Goal: Task Accomplishment & Management: Use online tool/utility

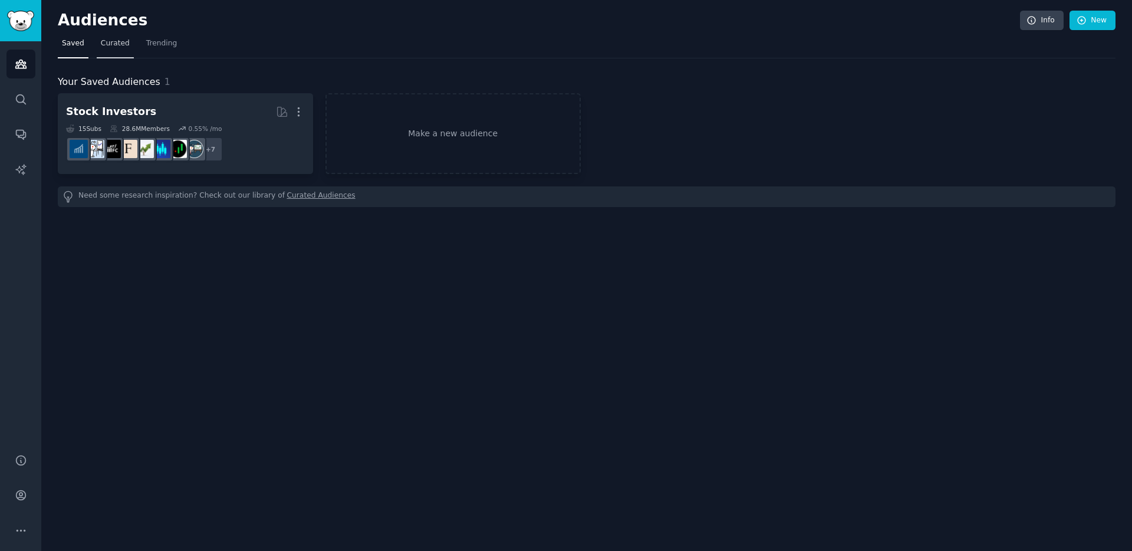
click at [108, 42] on span "Curated" at bounding box center [115, 43] width 29 height 11
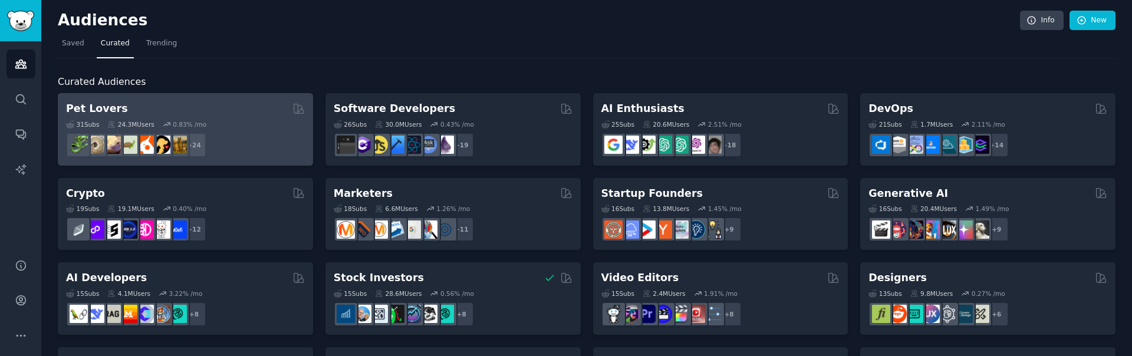
click at [189, 117] on div "31 Sub s 24.3M Users 0.83 % /mo r/DogBreeds101, r/Dogowners, r/DogTrainingTips,…" at bounding box center [185, 136] width 239 height 41
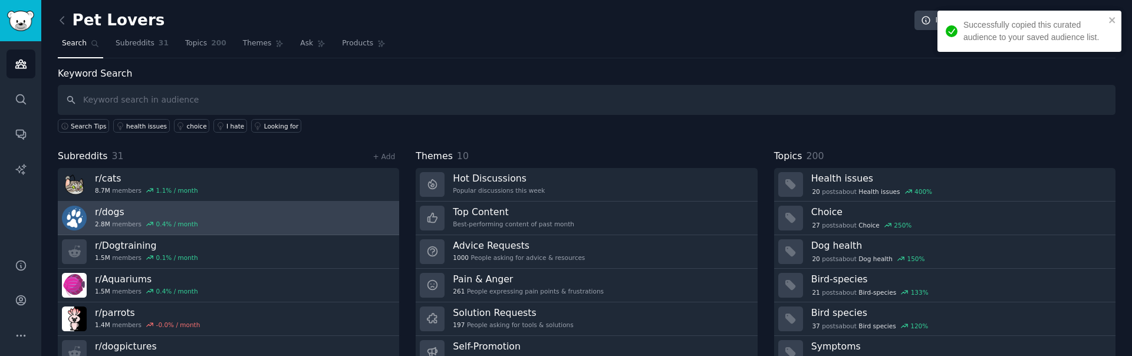
scroll to position [51, 0]
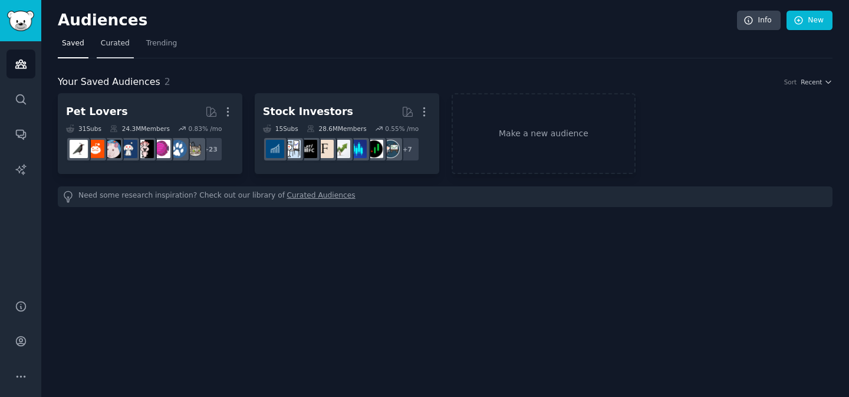
click at [102, 36] on link "Curated" at bounding box center [115, 46] width 37 height 24
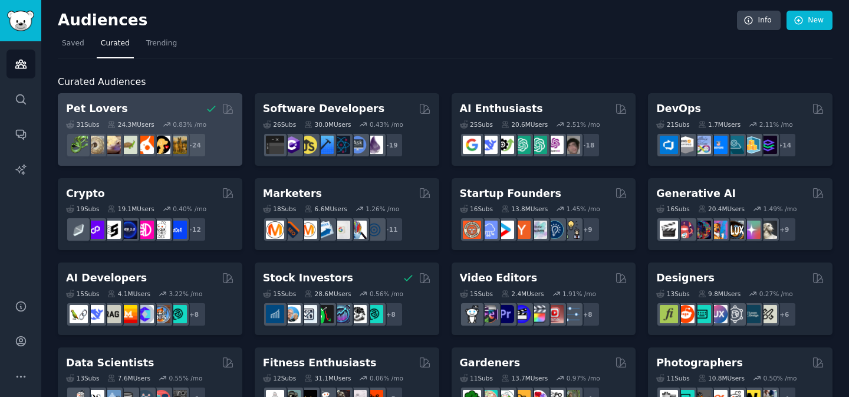
click at [116, 104] on h2 "Pet Lovers" at bounding box center [97, 108] width 62 height 15
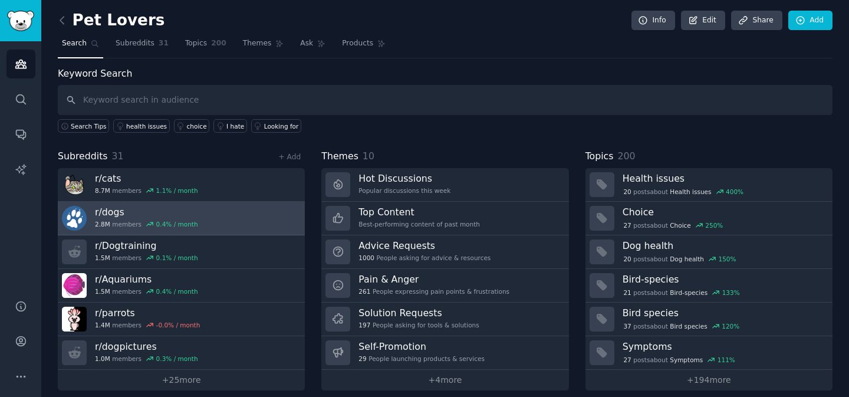
scroll to position [9, 0]
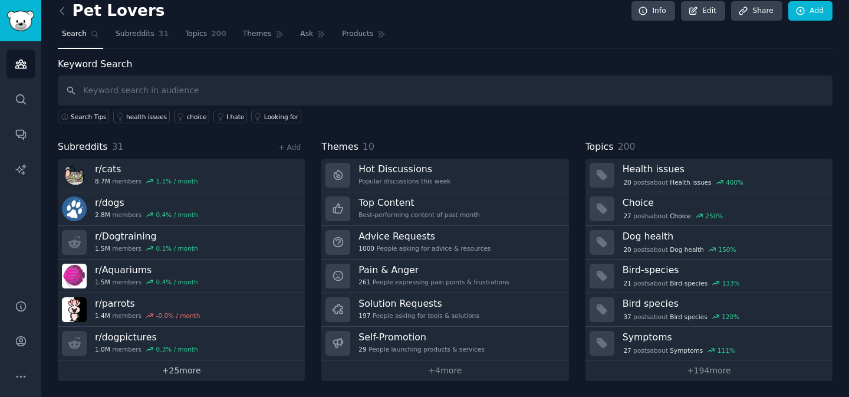
click at [169, 366] on link "+ 25 more" at bounding box center [181, 370] width 247 height 21
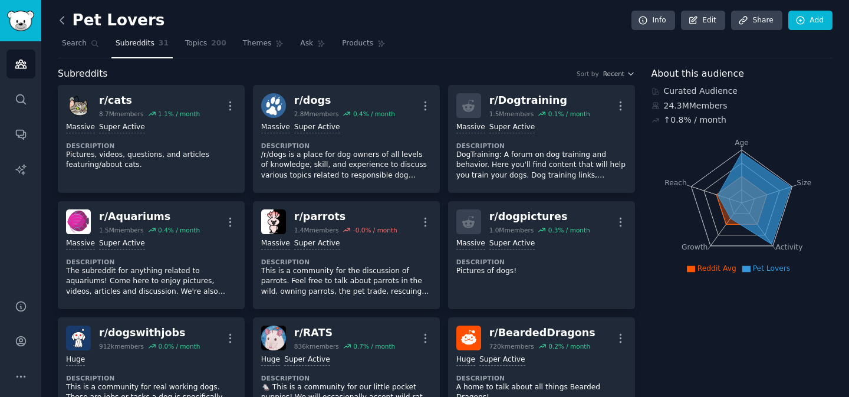
click at [61, 20] on icon at bounding box center [62, 20] width 12 height 12
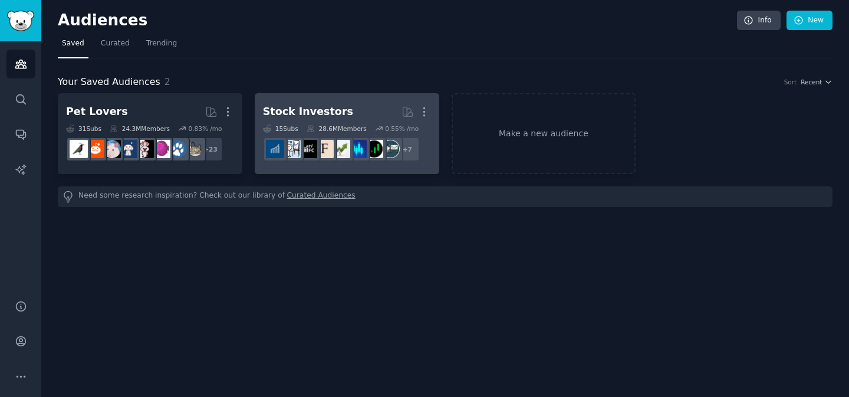
click at [348, 113] on h2 "Stock Investors More" at bounding box center [347, 111] width 168 height 21
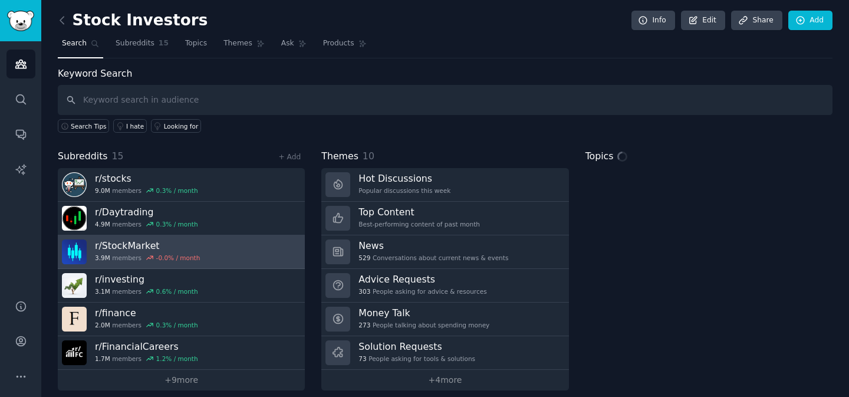
scroll to position [9, 0]
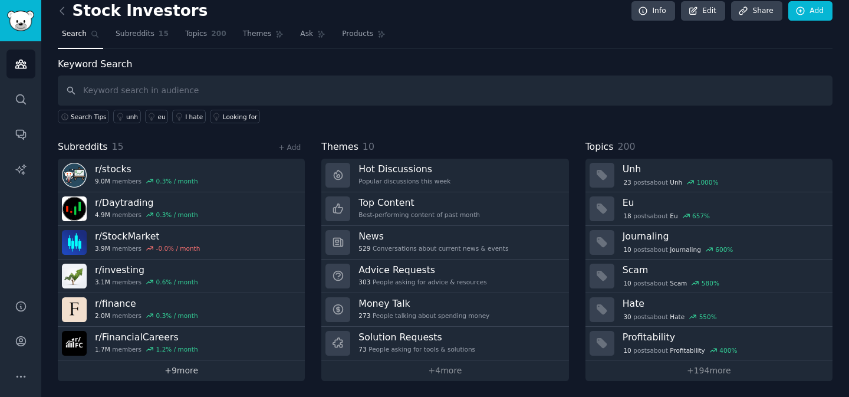
click at [190, 368] on link "+ 9 more" at bounding box center [181, 370] width 247 height 21
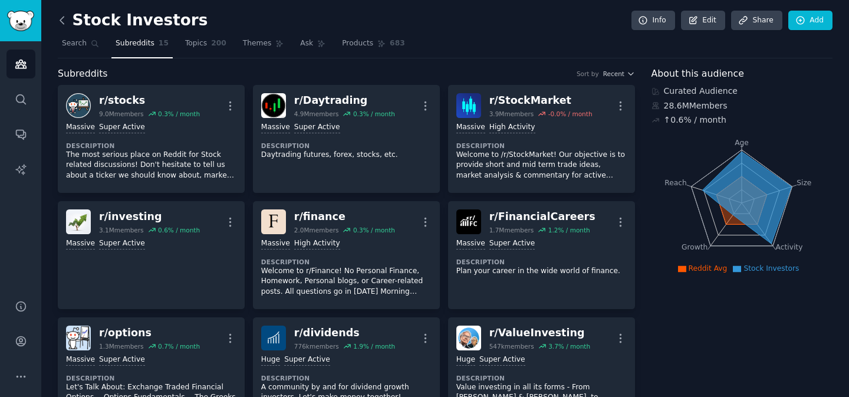
click at [62, 18] on icon at bounding box center [62, 20] width 4 height 7
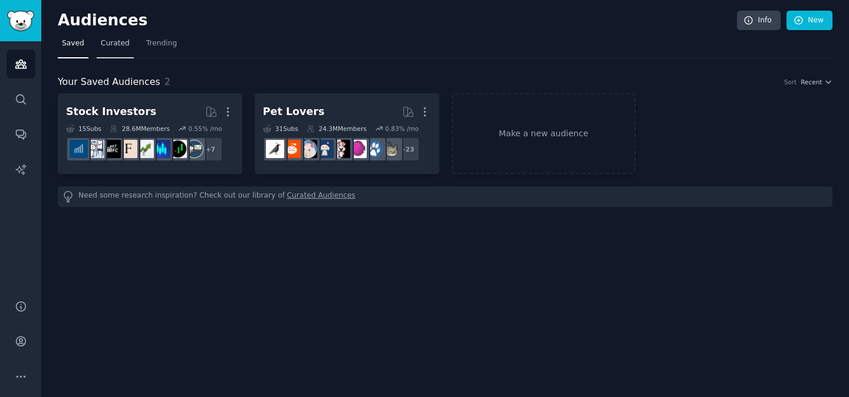
click at [122, 50] on link "Curated" at bounding box center [115, 46] width 37 height 24
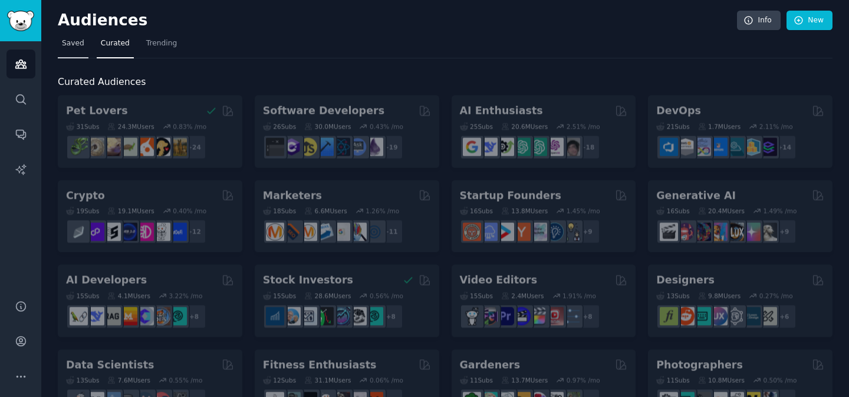
click at [81, 45] on span "Saved" at bounding box center [73, 43] width 22 height 11
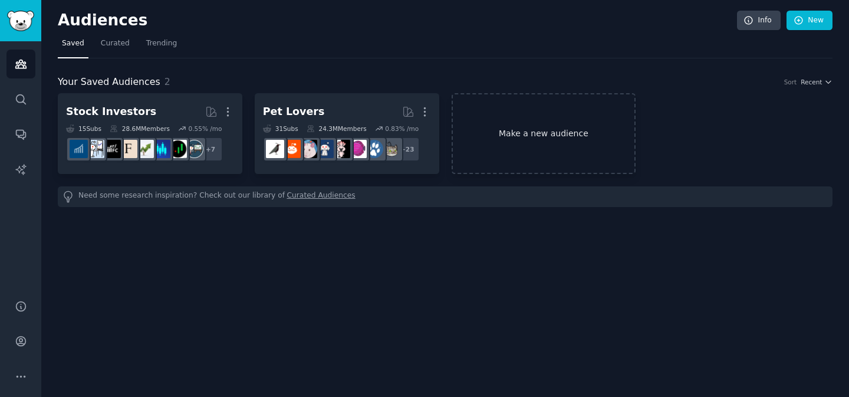
click at [548, 116] on link "Make a new audience" at bounding box center [544, 133] width 185 height 81
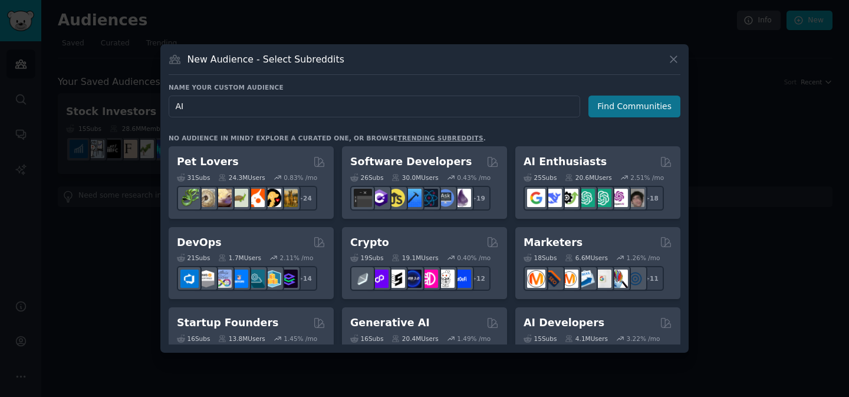
type input "AI"
click at [604, 112] on button "Find Communities" at bounding box center [634, 107] width 92 height 22
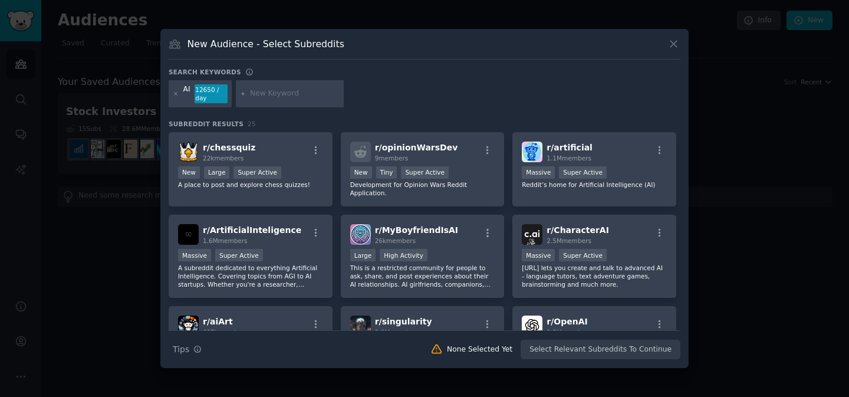
click at [409, 107] on div "AI 12650 / day" at bounding box center [425, 95] width 512 height 31
click at [294, 102] on div at bounding box center [290, 93] width 108 height 27
click at [418, 100] on div "AI 12650 / day" at bounding box center [425, 95] width 512 height 31
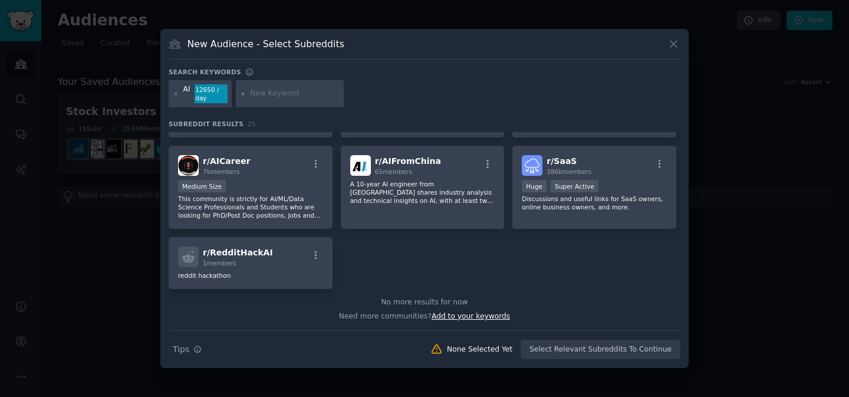
click at [470, 315] on span "Add to your keywords" at bounding box center [471, 316] width 78 height 8
click at [469, 314] on span "Add to your keywords" at bounding box center [471, 316] width 78 height 8
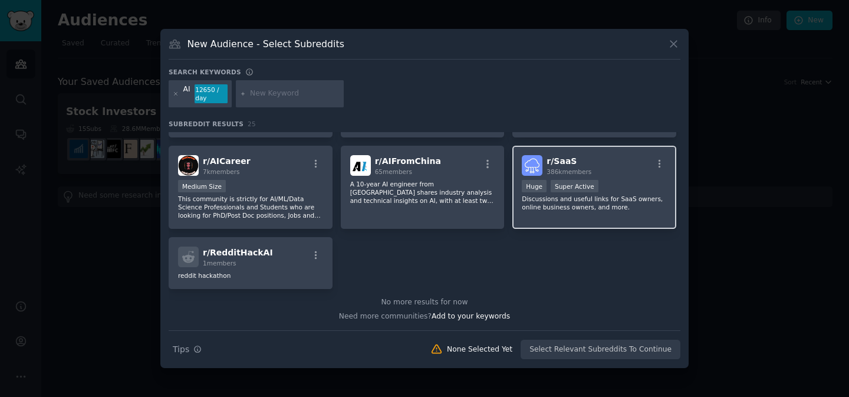
click at [561, 155] on h2 "r/ SaaS 386k members" at bounding box center [569, 165] width 45 height 21
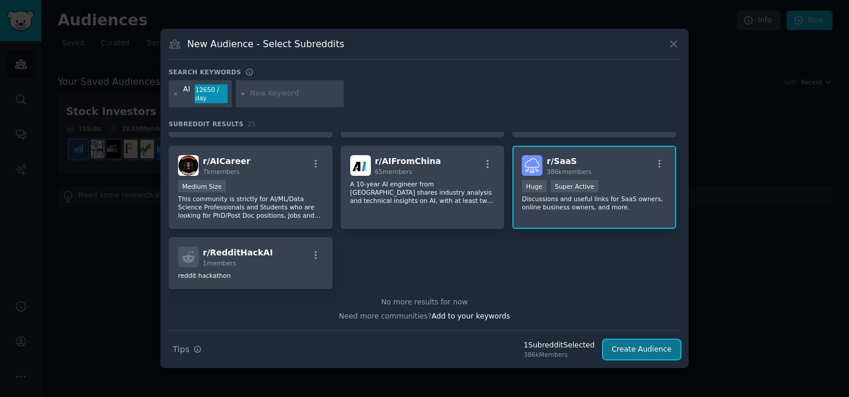
click at [641, 350] on button "Create Audience" at bounding box center [642, 350] width 78 height 20
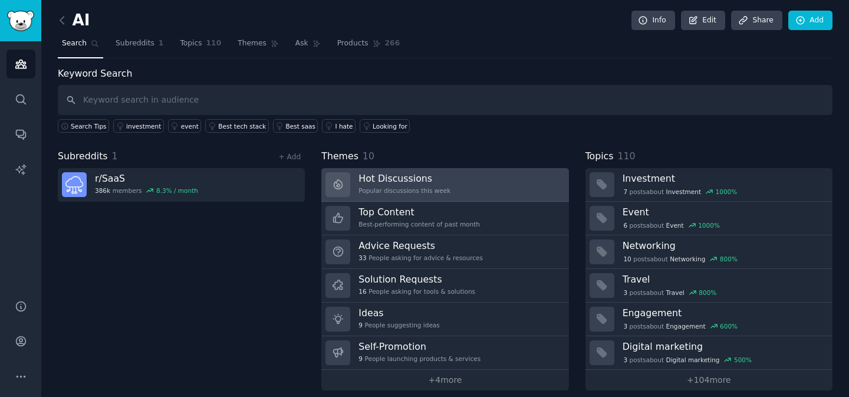
click at [401, 183] on h3 "Hot Discussions" at bounding box center [404, 178] width 92 height 12
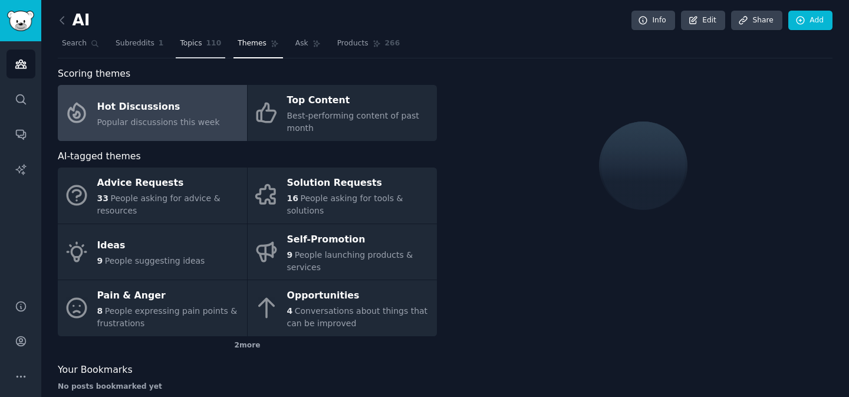
click at [183, 40] on span "Topics" at bounding box center [191, 43] width 22 height 11
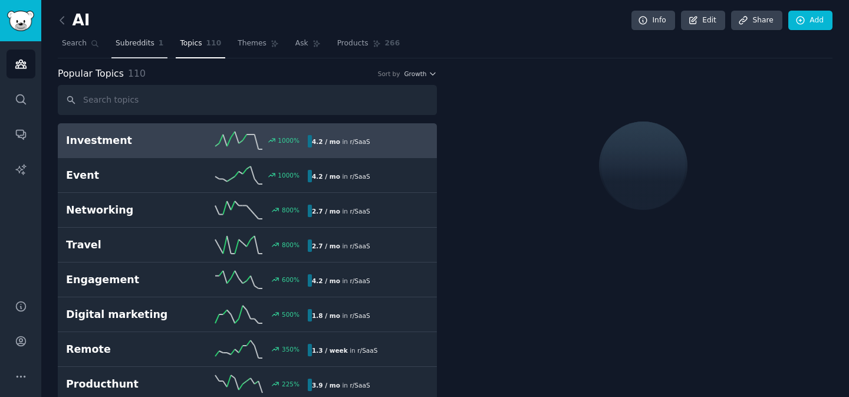
click at [148, 42] on span "Subreddits" at bounding box center [135, 43] width 39 height 11
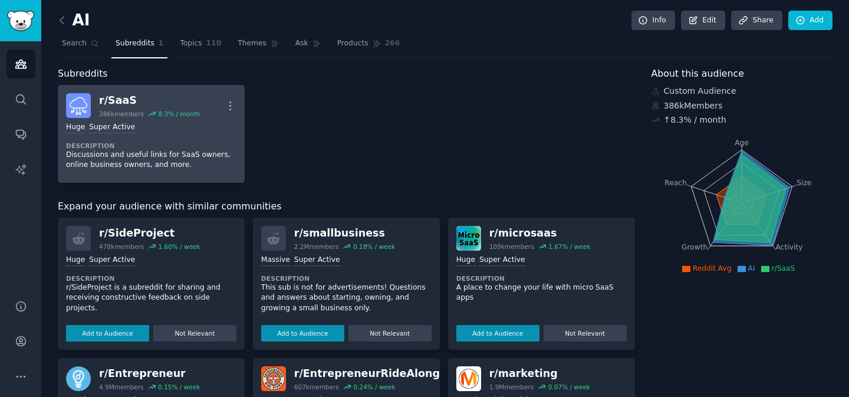
click at [197, 142] on dt "Description" at bounding box center [151, 145] width 170 height 8
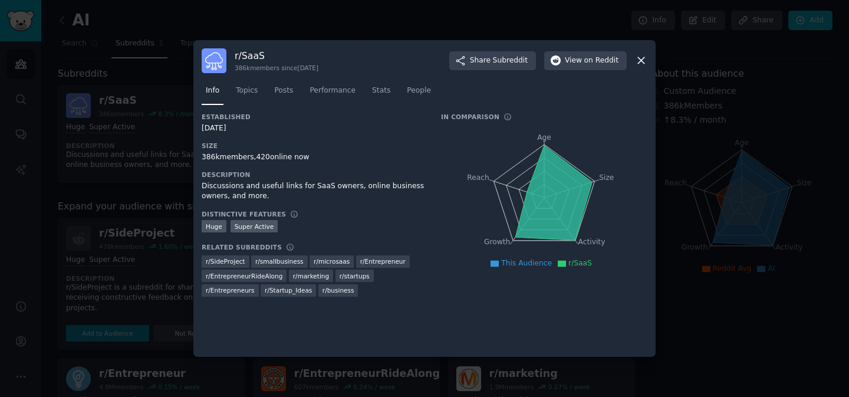
click at [642, 55] on icon at bounding box center [641, 60] width 12 height 12
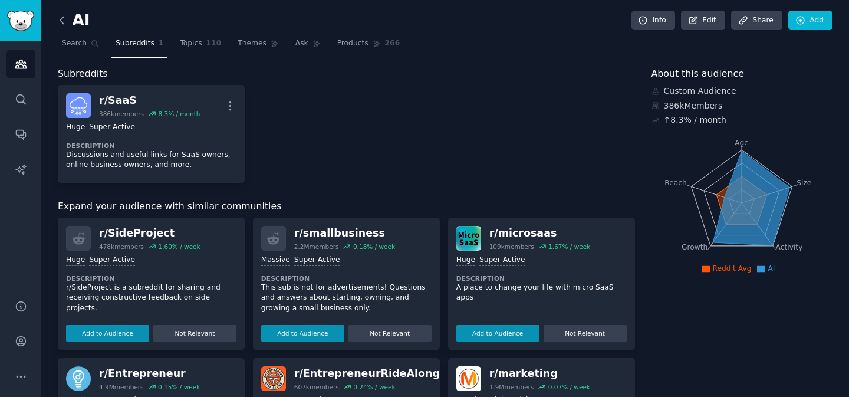
click at [64, 24] on icon at bounding box center [62, 20] width 12 height 12
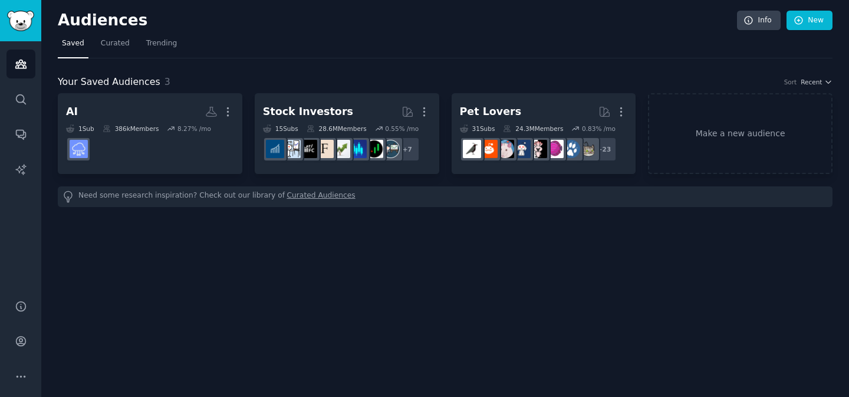
click at [302, 200] on link "Curated Audiences" at bounding box center [321, 196] width 68 height 12
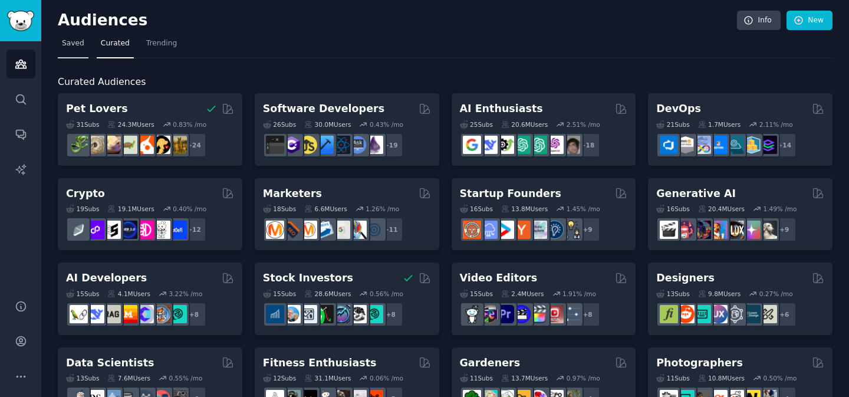
click at [82, 47] on span "Saved" at bounding box center [73, 43] width 22 height 11
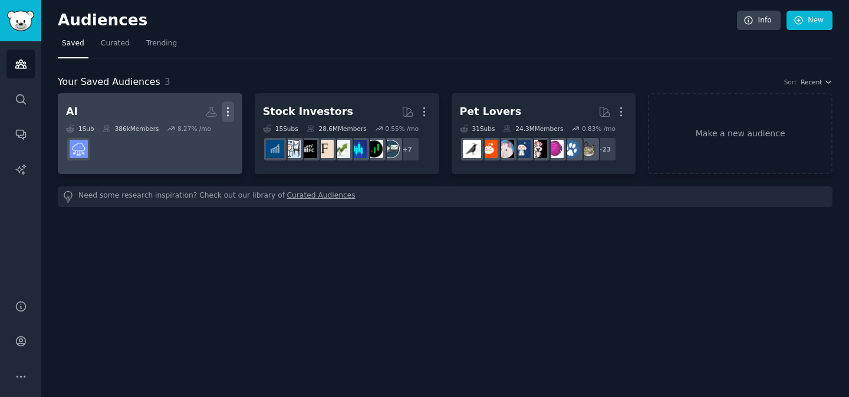
click at [227, 111] on icon "button" at bounding box center [227, 112] width 1 height 8
click at [157, 97] on link "AI Custom Audience More View Delete 1 Sub 386k Members 8.27 % /mo" at bounding box center [150, 133] width 185 height 81
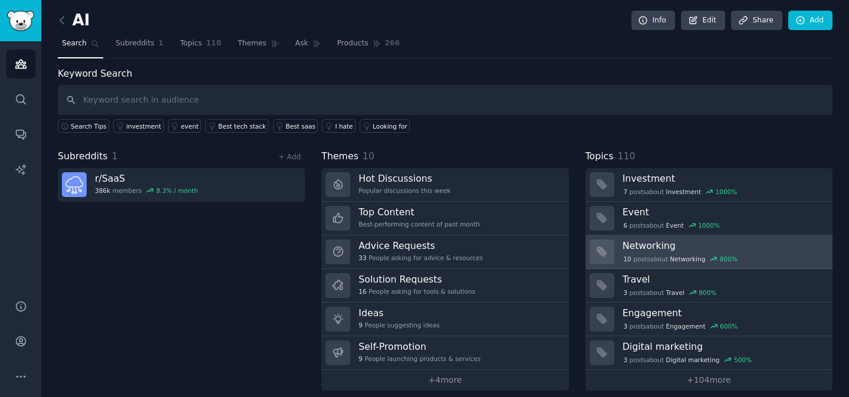
scroll to position [9, 0]
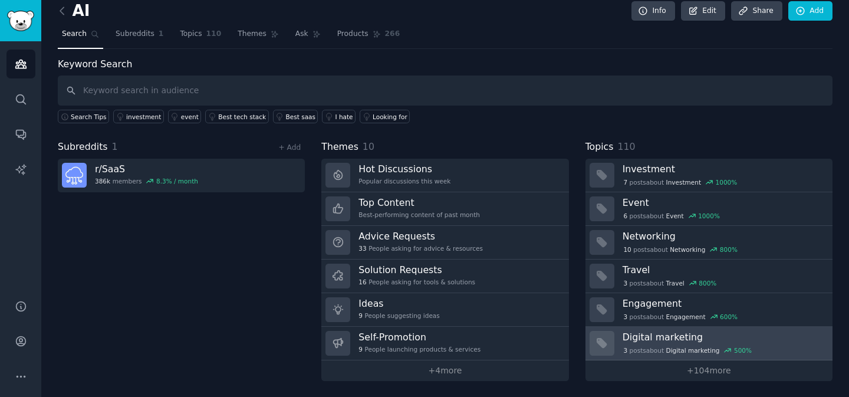
click at [692, 339] on h3 "Digital marketing" at bounding box center [724, 337] width 202 height 12
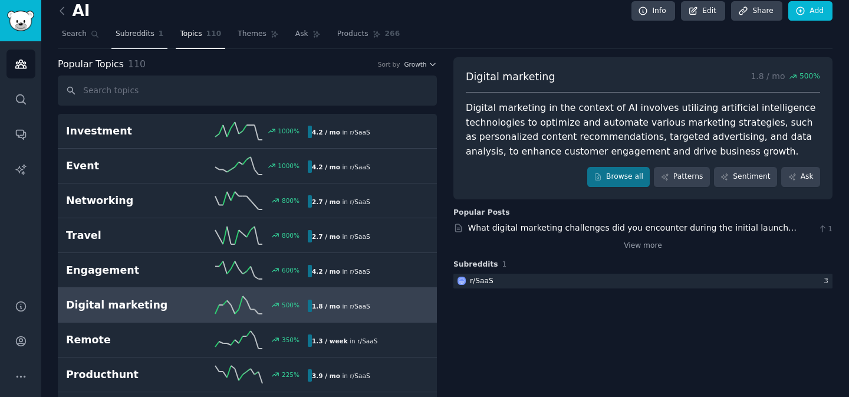
click at [126, 37] on span "Subreddits" at bounding box center [135, 34] width 39 height 11
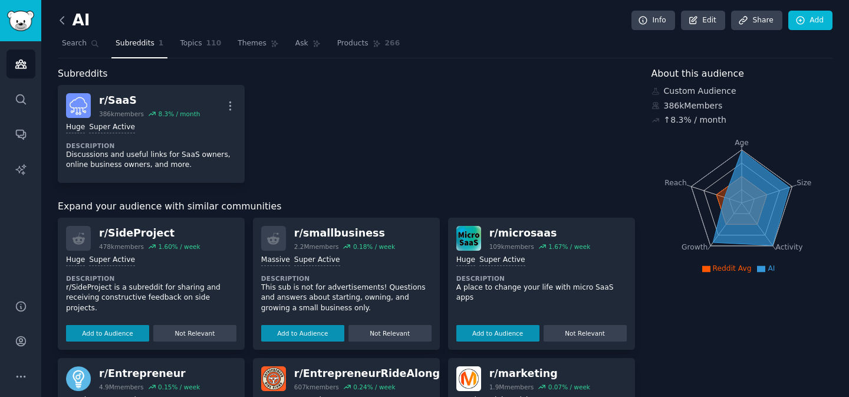
click at [65, 22] on icon at bounding box center [62, 20] width 12 height 12
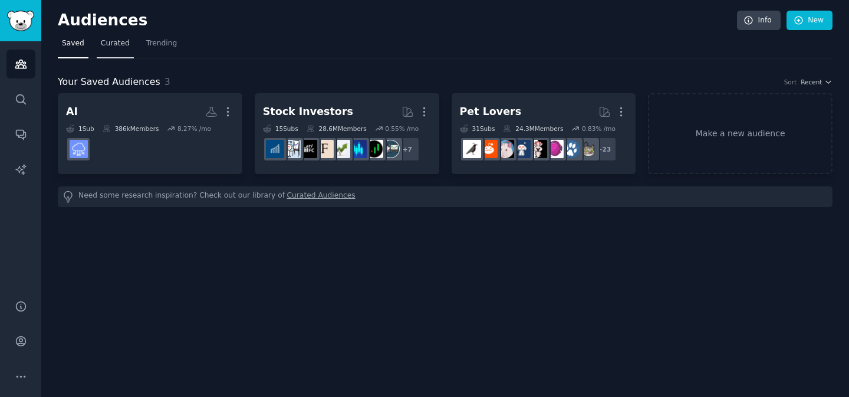
click at [106, 50] on link "Curated" at bounding box center [115, 46] width 37 height 24
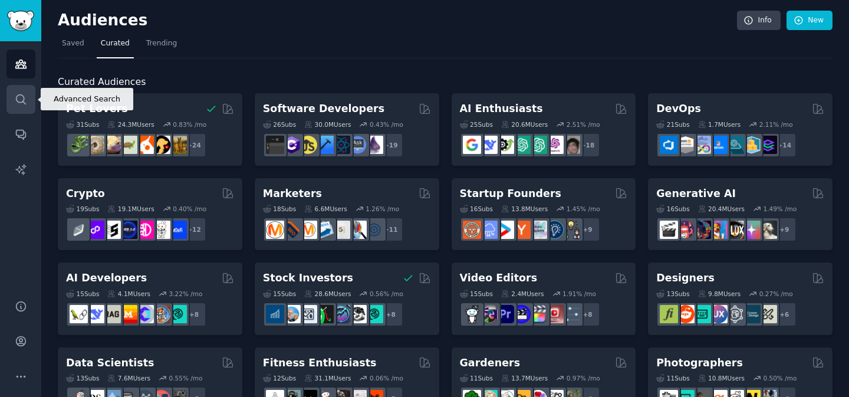
click at [12, 108] on link "Search" at bounding box center [20, 99] width 29 height 29
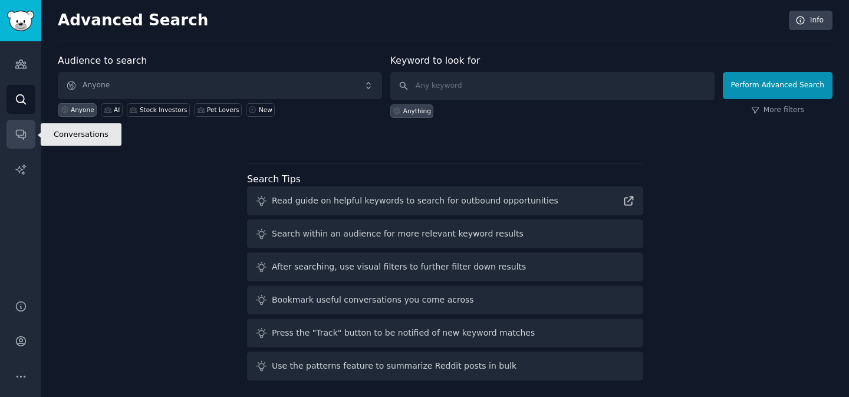
click at [15, 138] on icon "Sidebar" at bounding box center [21, 134] width 12 height 12
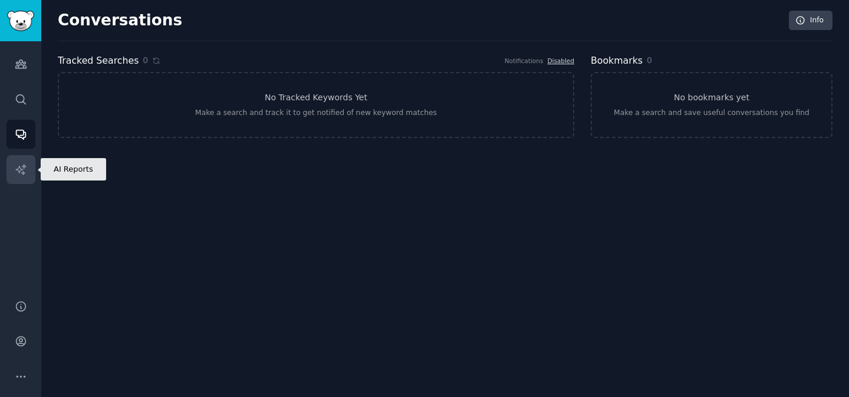
click at [25, 178] on link "AI Reports" at bounding box center [20, 169] width 29 height 29
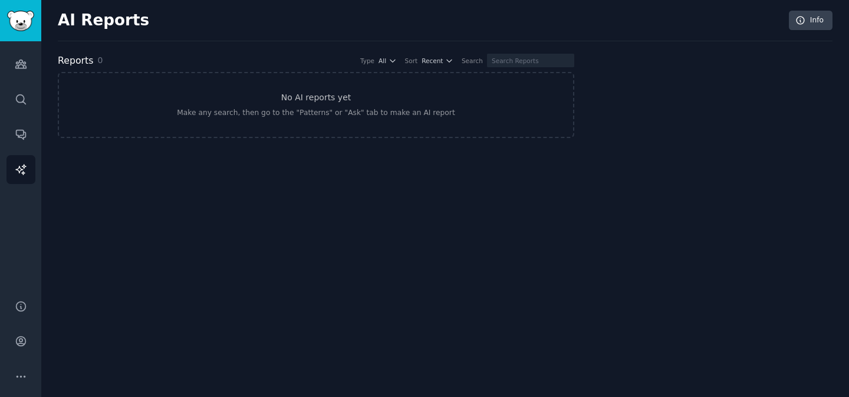
click at [35, 64] on div "Audiences Search Conversations AI Reports" at bounding box center [20, 163] width 41 height 244
click at [20, 64] on icon "Sidebar" at bounding box center [20, 64] width 11 height 8
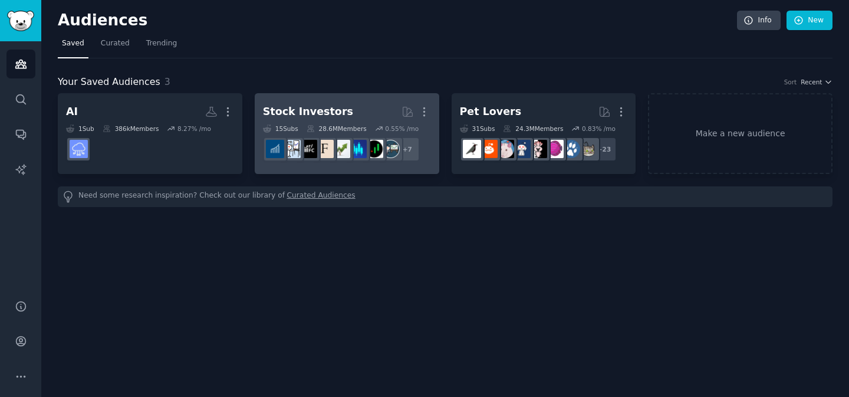
click at [328, 110] on div "Stock Investors" at bounding box center [308, 111] width 90 height 15
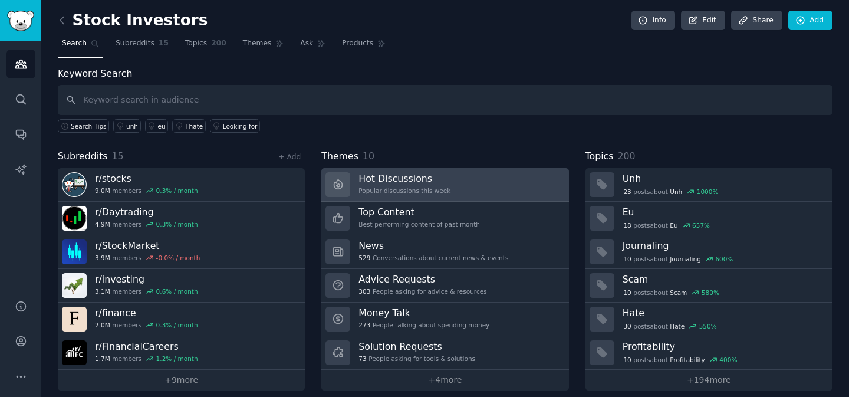
scroll to position [9, 0]
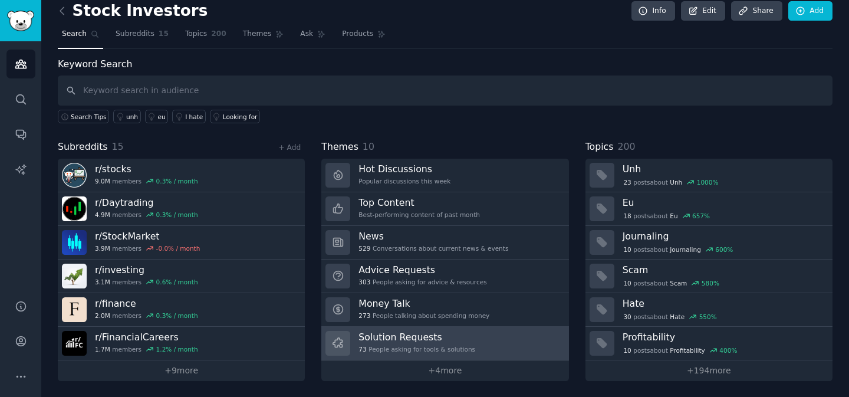
click at [423, 331] on h3 "Solution Requests" at bounding box center [416, 337] width 117 height 12
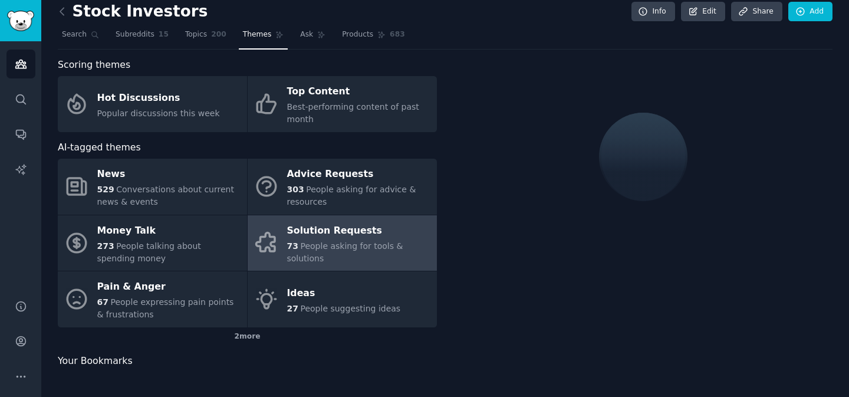
scroll to position [9, 0]
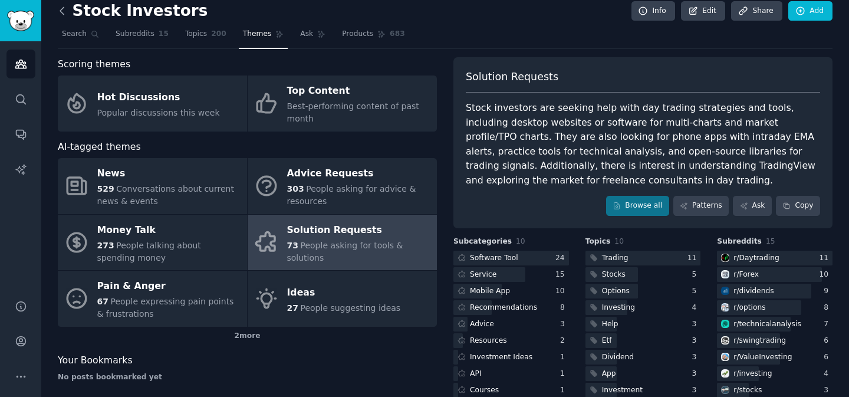
click at [60, 11] on icon at bounding box center [62, 10] width 4 height 7
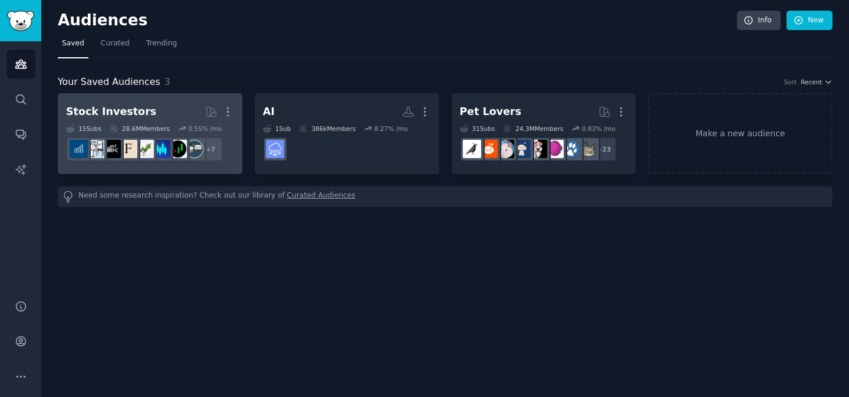
click at [171, 108] on h2 "Stock Investors Curated by GummySearch More" at bounding box center [150, 111] width 168 height 21
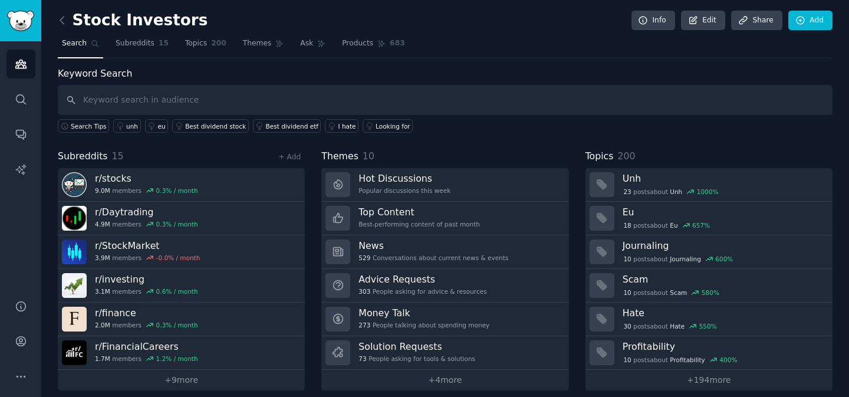
click at [246, 65] on div "Stock Investors Info Edit Share Add Search Subreddits 15 Topics 200 Themes Ask …" at bounding box center [445, 204] width 775 height 374
click at [242, 38] on link "Themes" at bounding box center [264, 46] width 50 height 24
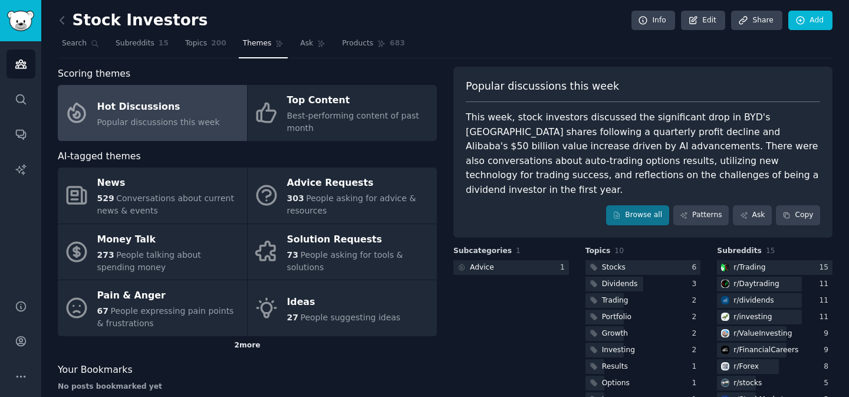
click at [252, 346] on div "2 more" at bounding box center [247, 345] width 379 height 19
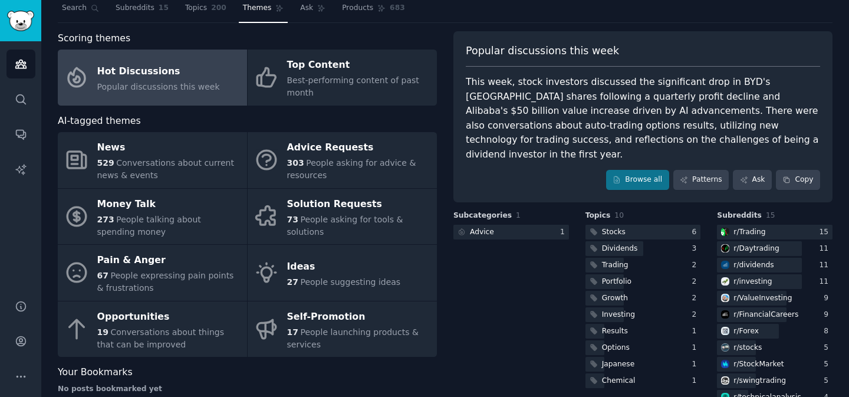
scroll to position [60, 0]
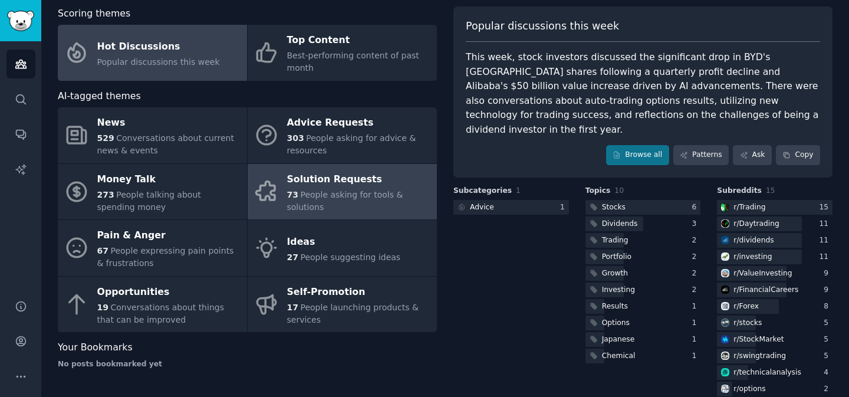
click at [307, 199] on span "People asking for tools & solutions" at bounding box center [345, 201] width 116 height 22
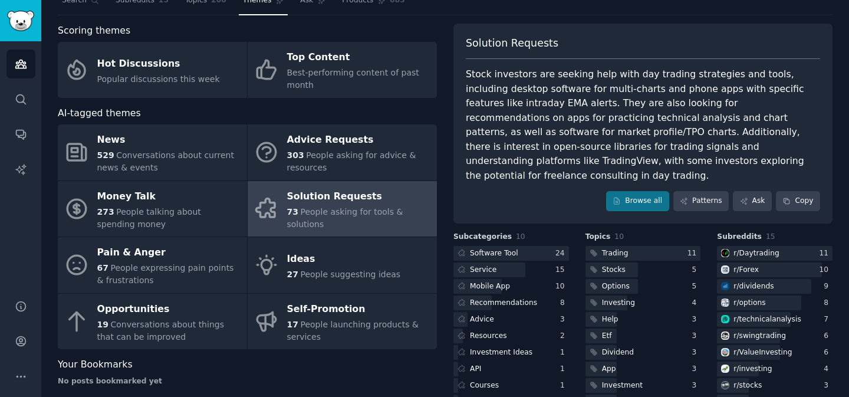
scroll to position [42, 0]
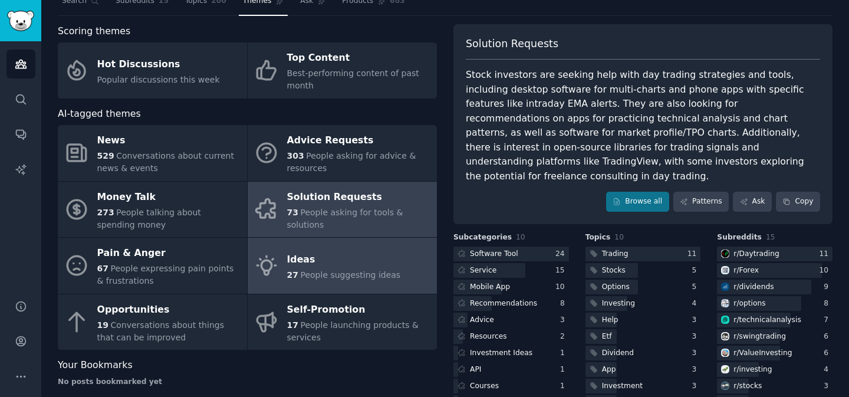
click at [324, 260] on div "Ideas" at bounding box center [344, 259] width 114 height 19
